Goal: Task Accomplishment & Management: Manage account settings

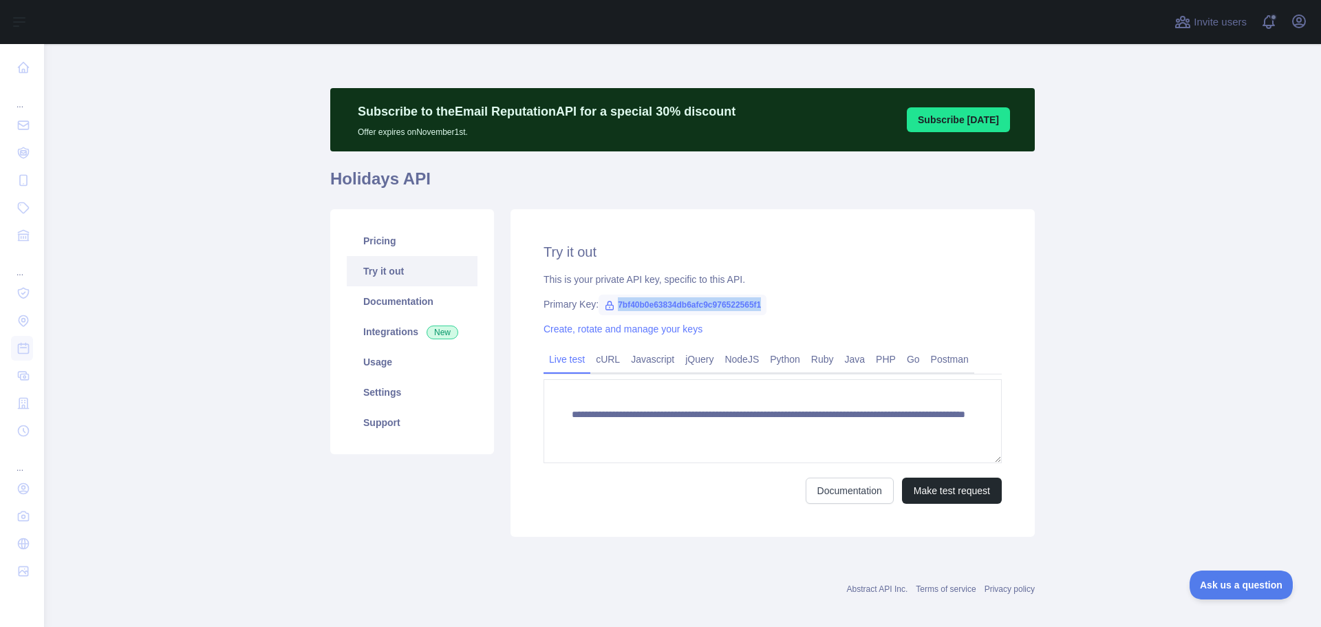
drag, startPoint x: 610, startPoint y: 305, endPoint x: 760, endPoint y: 304, distance: 150.7
click at [760, 304] on span "7bf40b0e63834db6afc9c976522565f1" at bounding box center [683, 305] width 168 height 21
copy span "7bf40b0e63834db6afc9c976522565f1"
click at [743, 275] on div "This is your private API key, specific to this API." at bounding box center [773, 279] width 458 height 14
click at [934, 362] on link "Postman" at bounding box center [949, 359] width 49 height 22
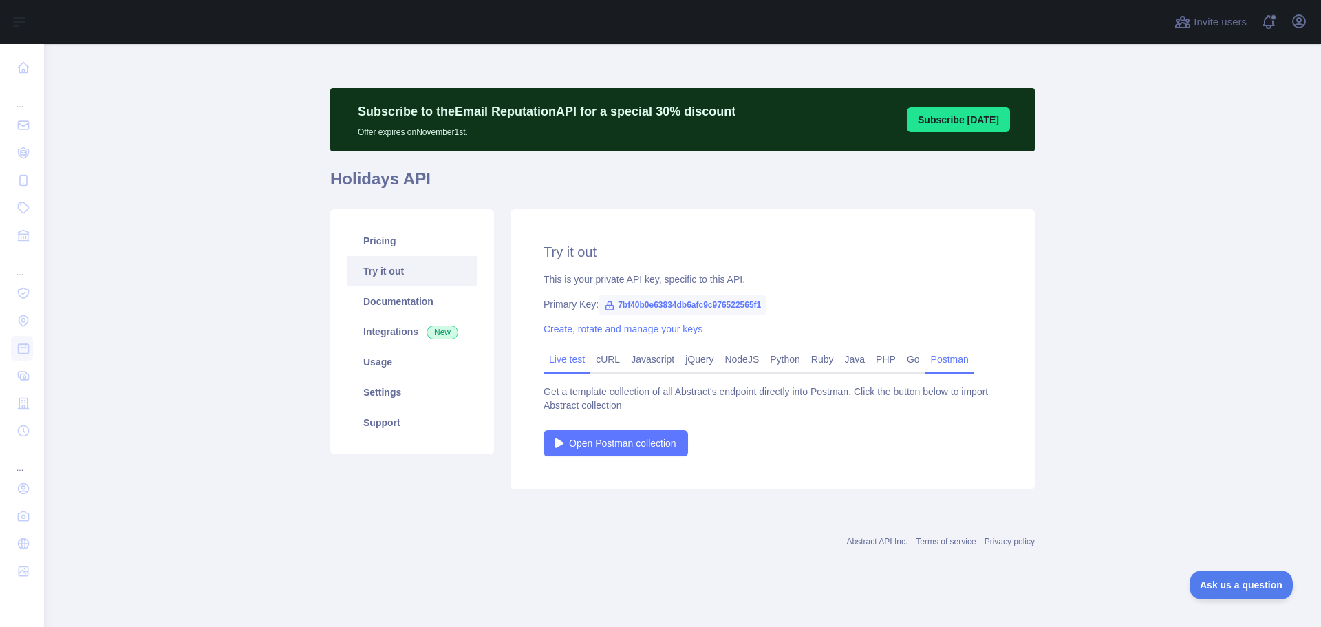
click at [576, 354] on link "Live test" at bounding box center [567, 359] width 47 height 22
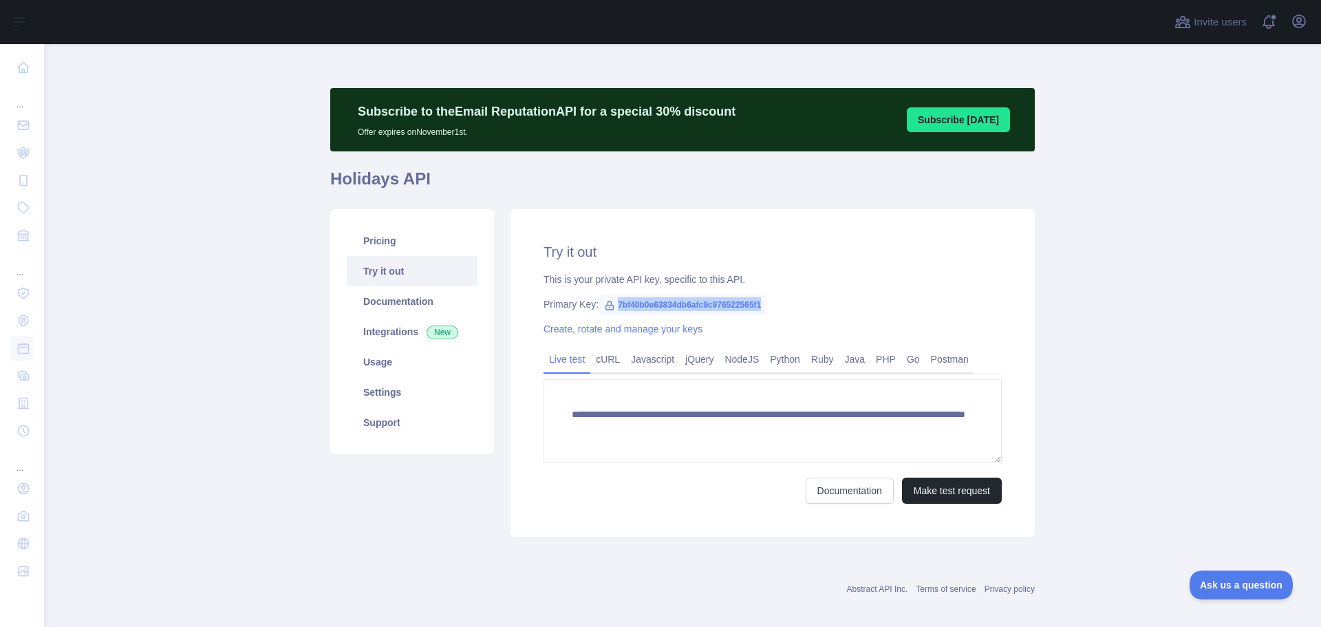
drag, startPoint x: 758, startPoint y: 306, endPoint x: 595, endPoint y: 308, distance: 162.4
click at [599, 308] on span "7bf40b0e63834db6afc9c976522565f1" at bounding box center [683, 305] width 168 height 21
copy span "7bf40b0e63834db6afc9c976522565f1"
click at [407, 308] on link "Documentation" at bounding box center [412, 301] width 131 height 30
click at [398, 273] on link "Try it out" at bounding box center [412, 271] width 131 height 30
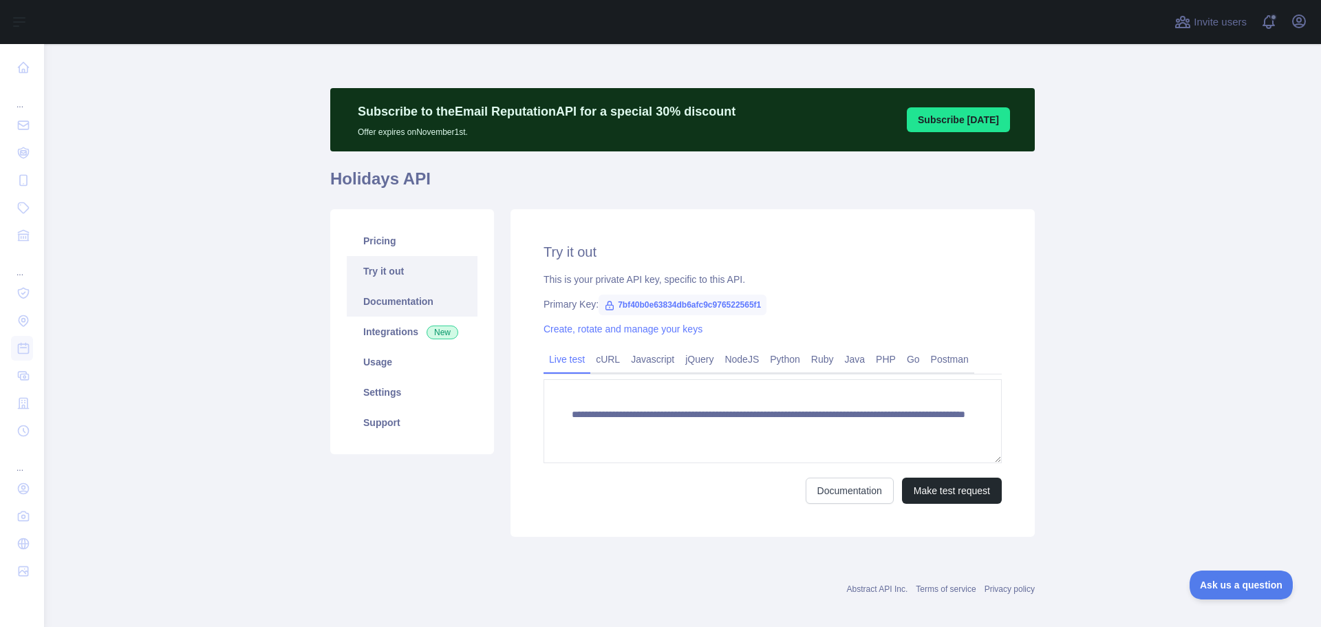
click at [407, 301] on link "Documentation" at bounding box center [412, 301] width 131 height 30
click at [365, 250] on link "Pricing" at bounding box center [412, 241] width 131 height 30
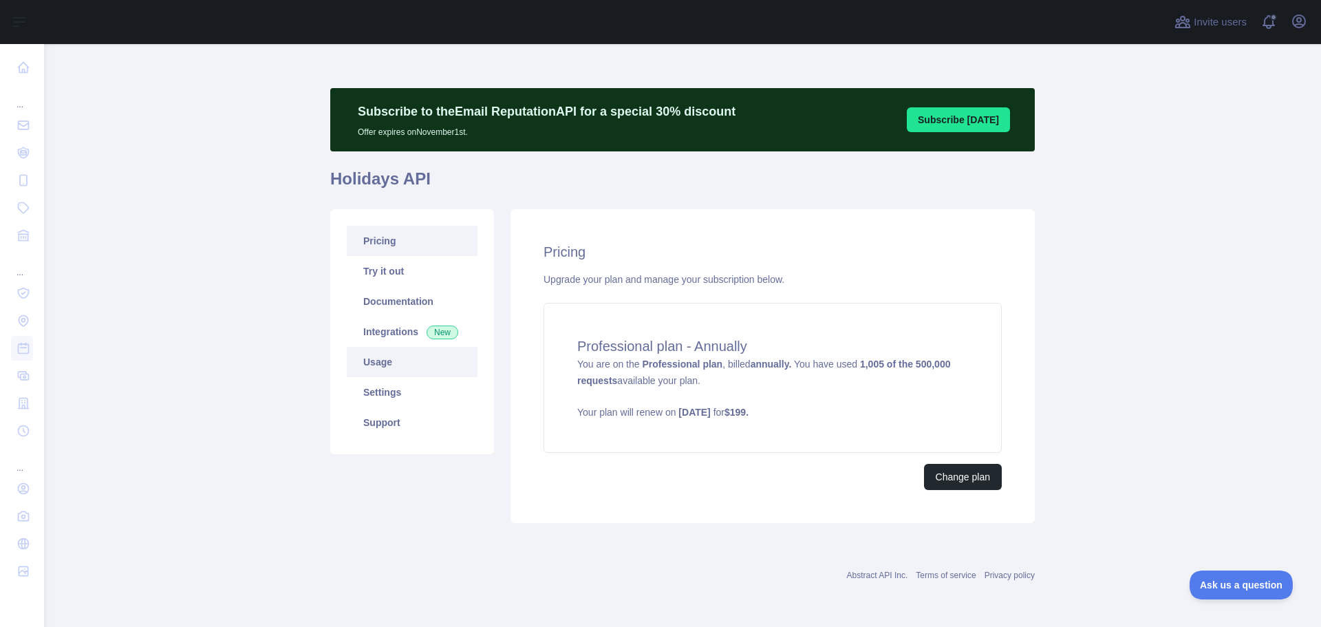
click at [363, 359] on link "Usage" at bounding box center [412, 362] width 131 height 30
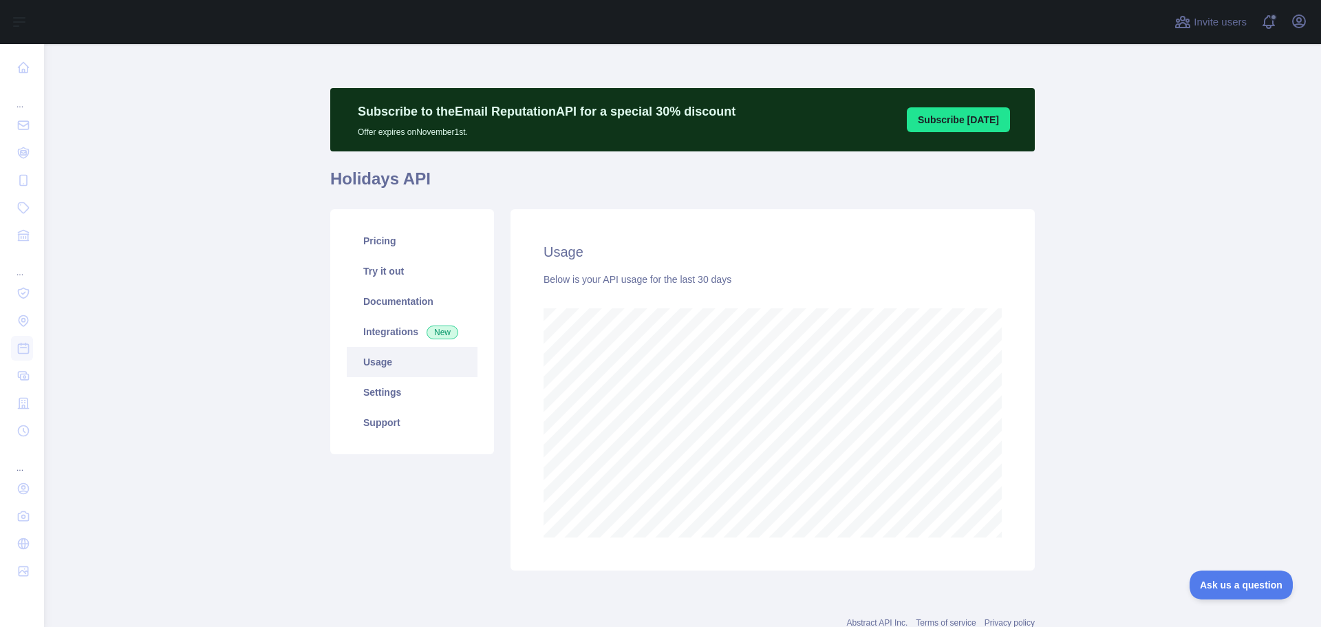
scroll to position [583, 1267]
click at [395, 253] on link "Pricing" at bounding box center [412, 241] width 131 height 30
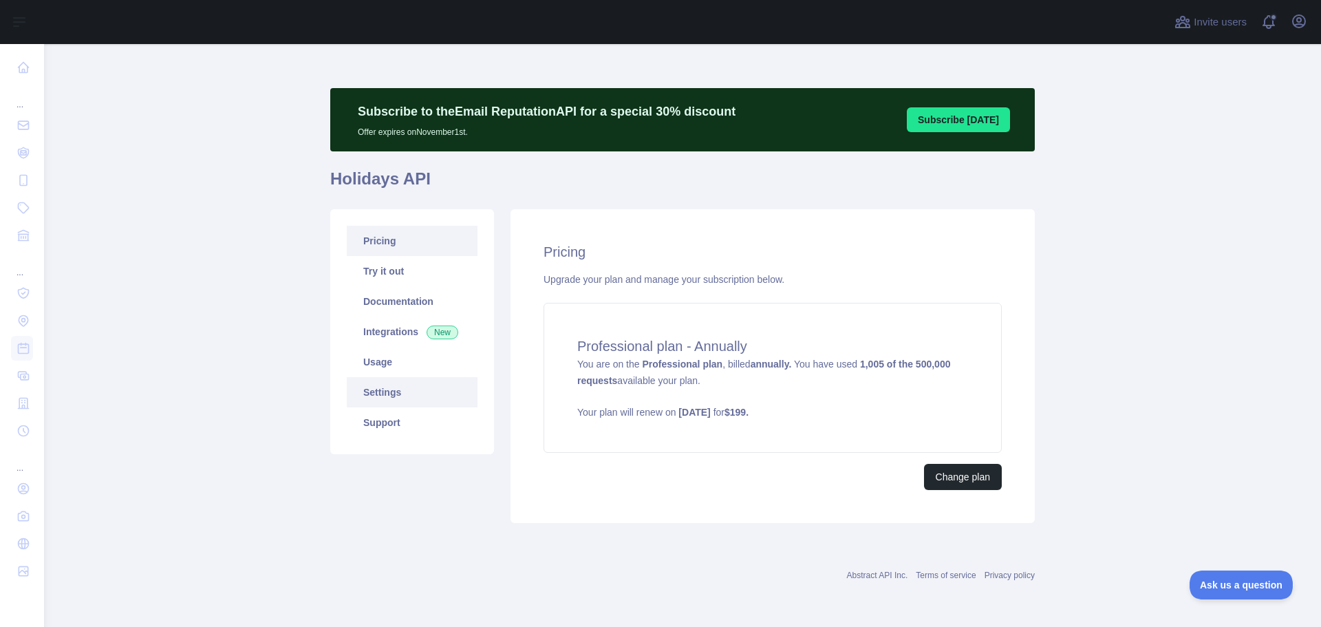
click at [398, 391] on link "Settings" at bounding box center [412, 392] width 131 height 30
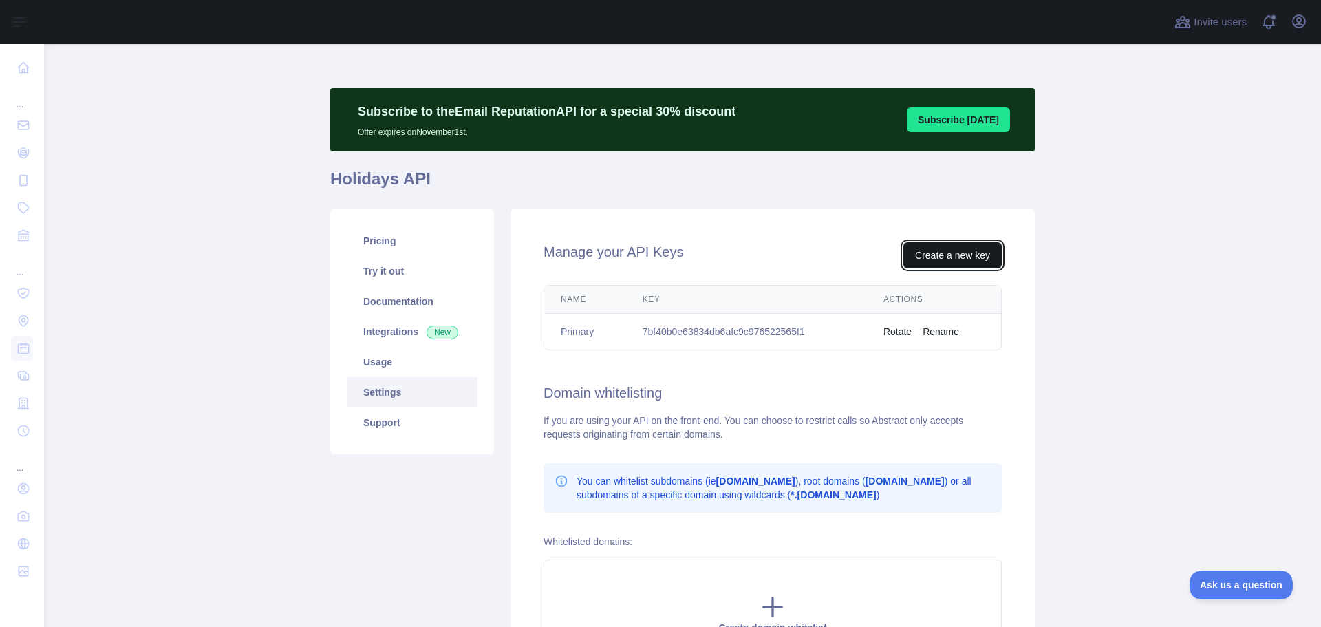
click at [975, 261] on button "Create a new key" at bounding box center [952, 255] width 98 height 26
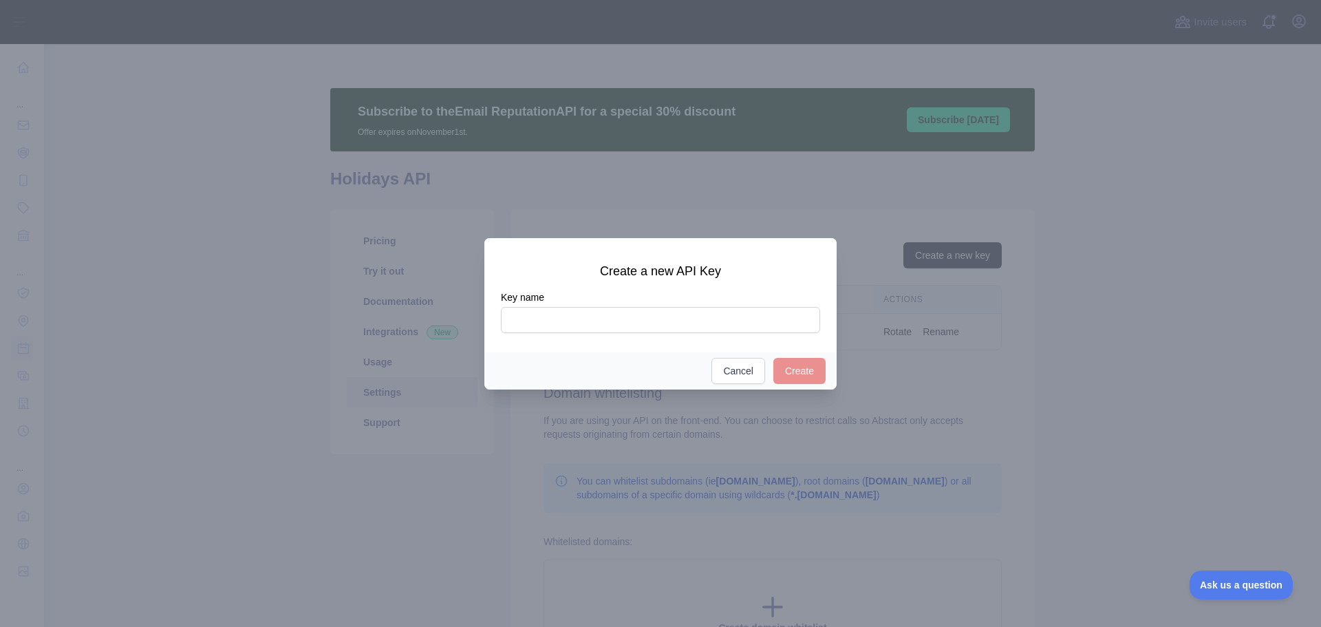
click at [712, 378] on div "Create Cancel" at bounding box center [660, 370] width 352 height 37
click at [726, 377] on button "Cancel" at bounding box center [738, 371] width 54 height 26
